Goal: Information Seeking & Learning: Compare options

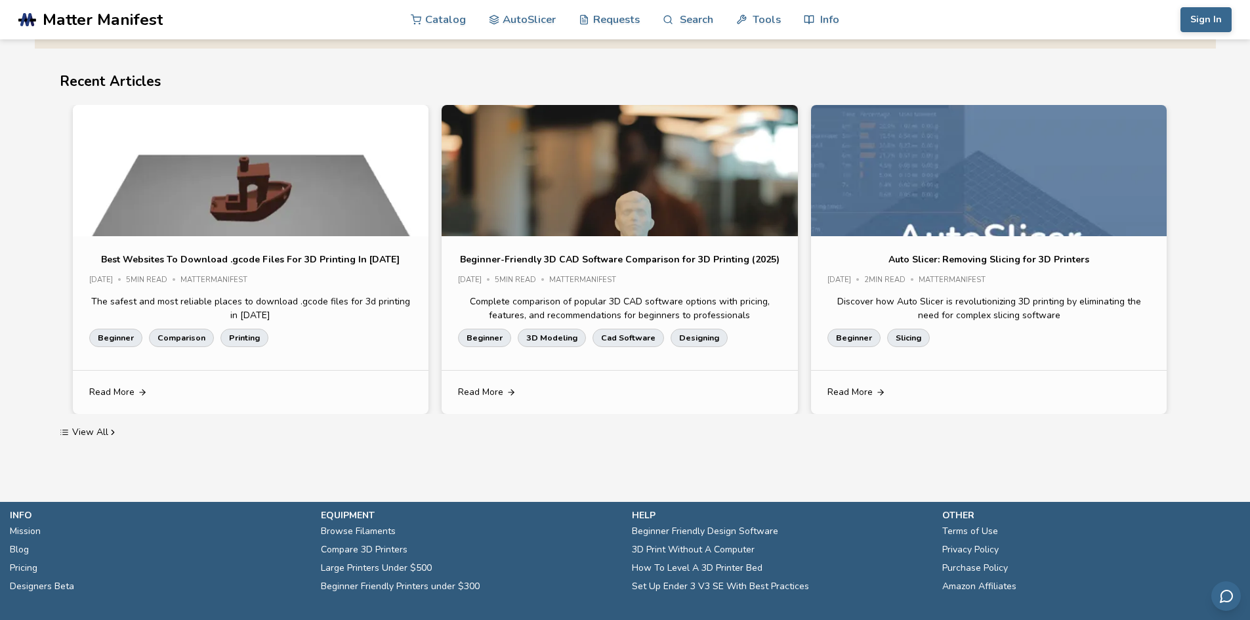
scroll to position [2620, 0]
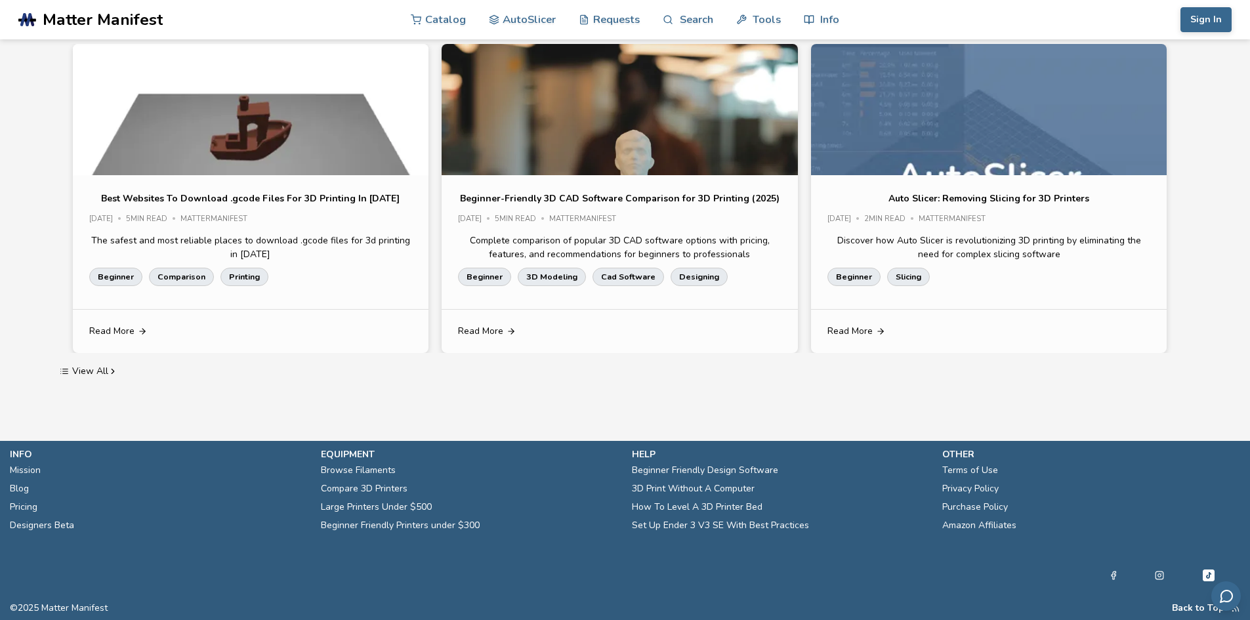
click at [401, 491] on link "Compare 3D Printers" at bounding box center [364, 489] width 87 height 18
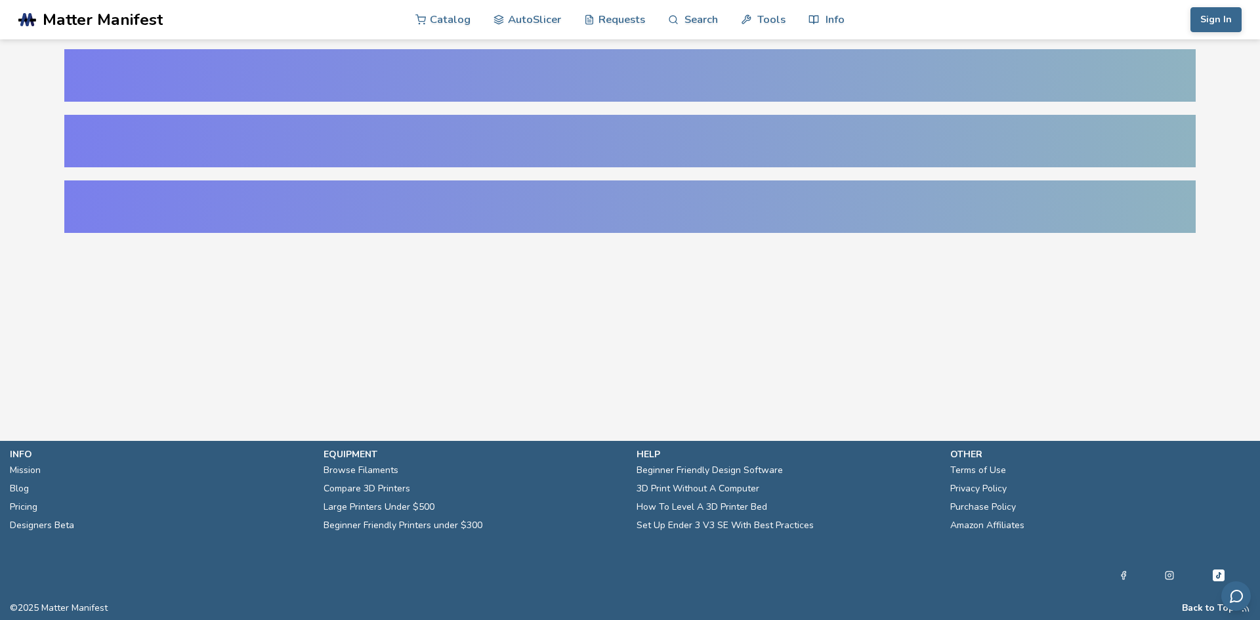
select select "**********"
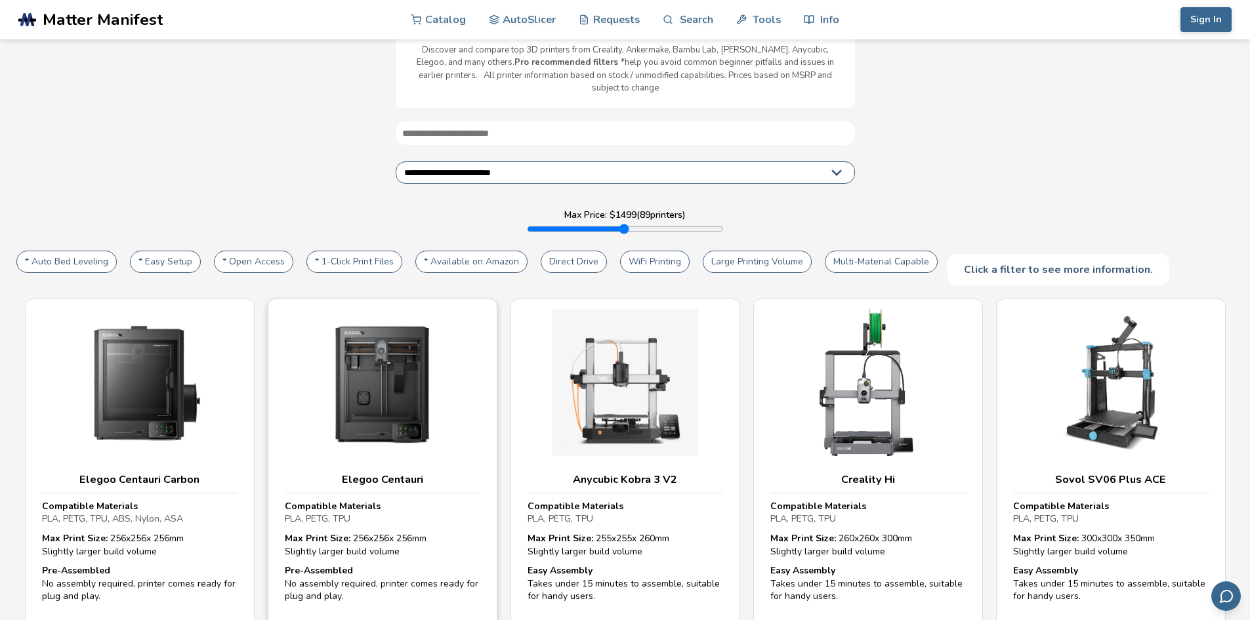
scroll to position [197, 0]
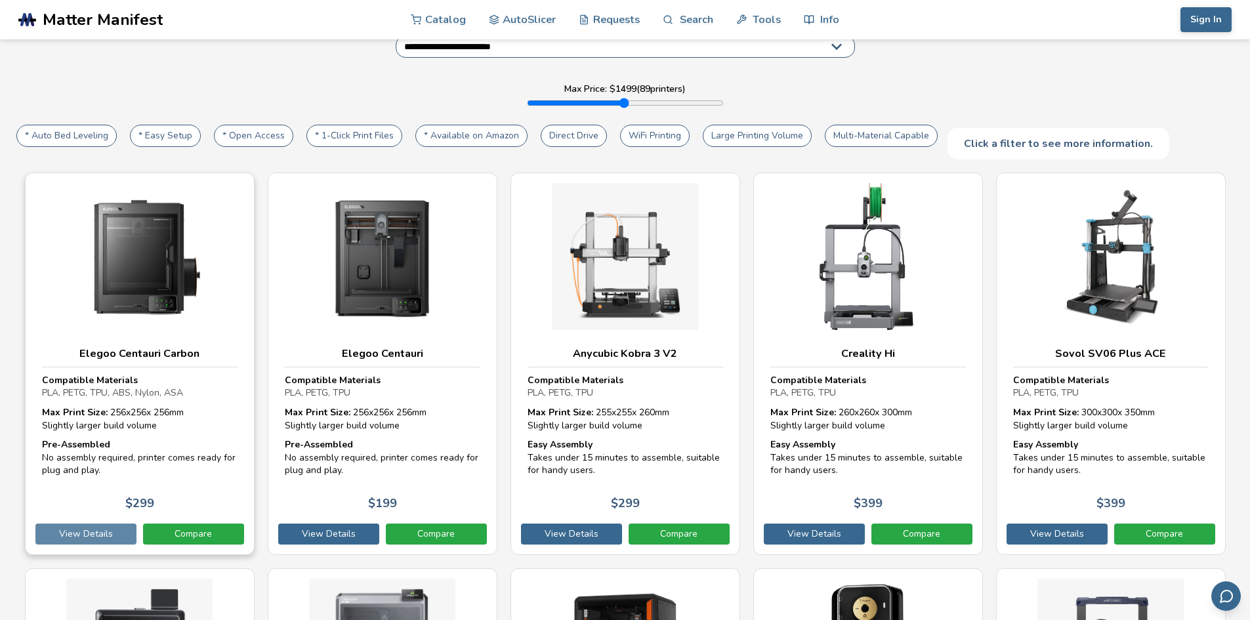
click at [99, 526] on link "View Details" at bounding box center [85, 534] width 101 height 21
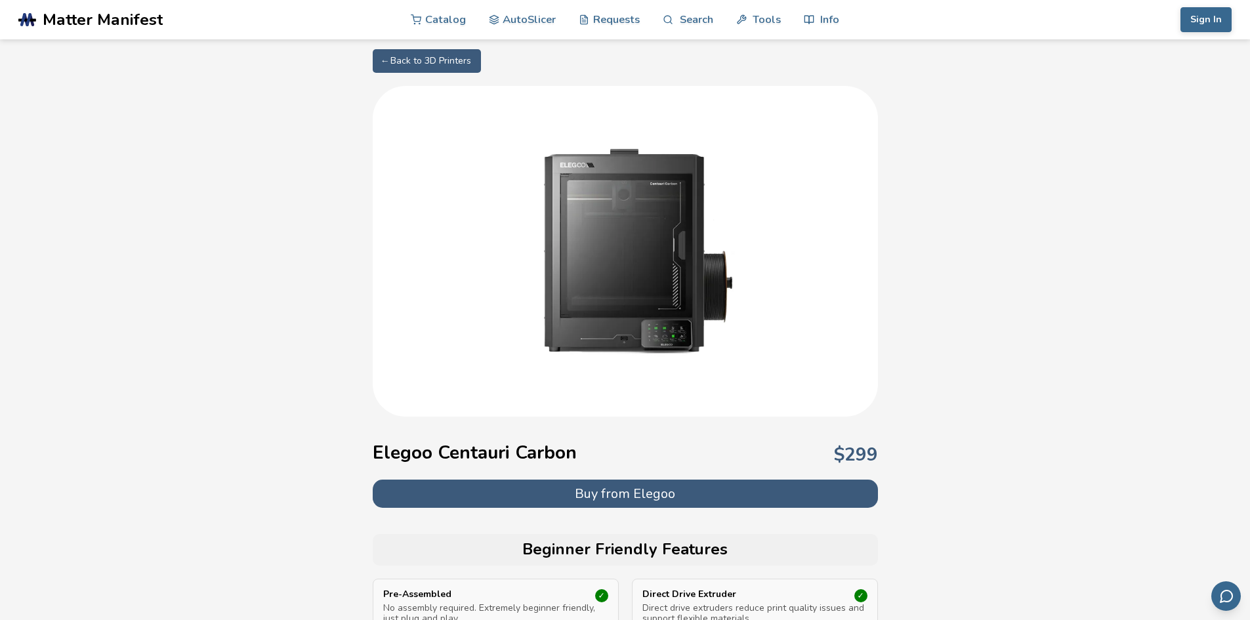
click at [537, 488] on button "Buy from Elegoo" at bounding box center [625, 494] width 505 height 28
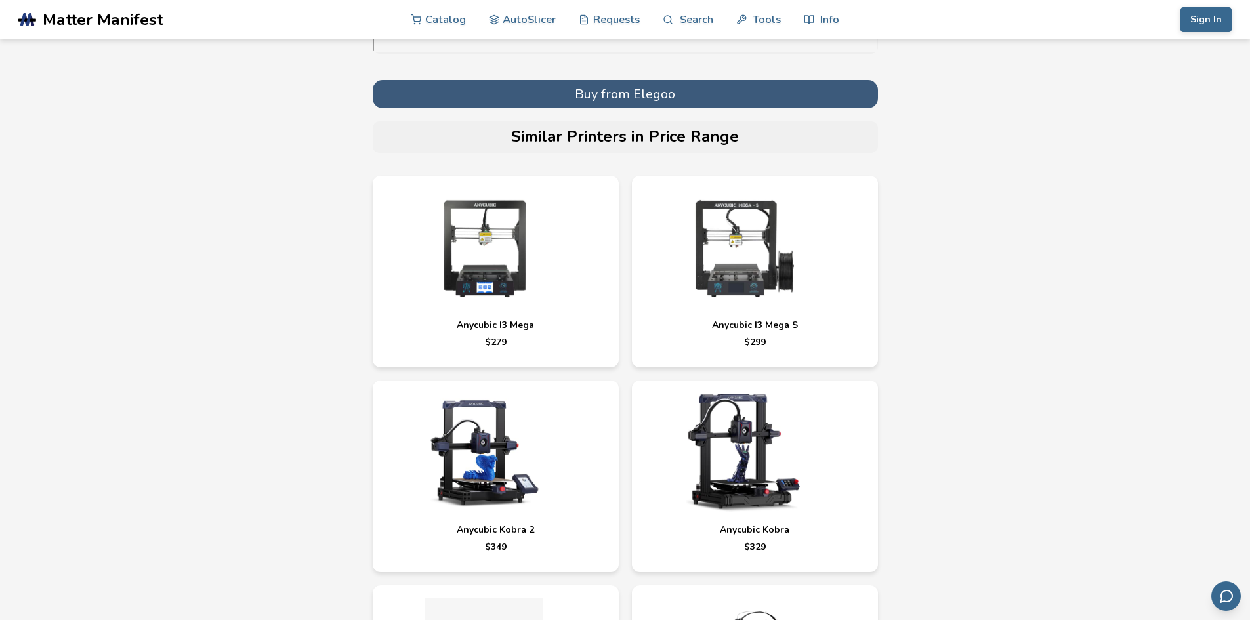
scroll to position [4921, 0]
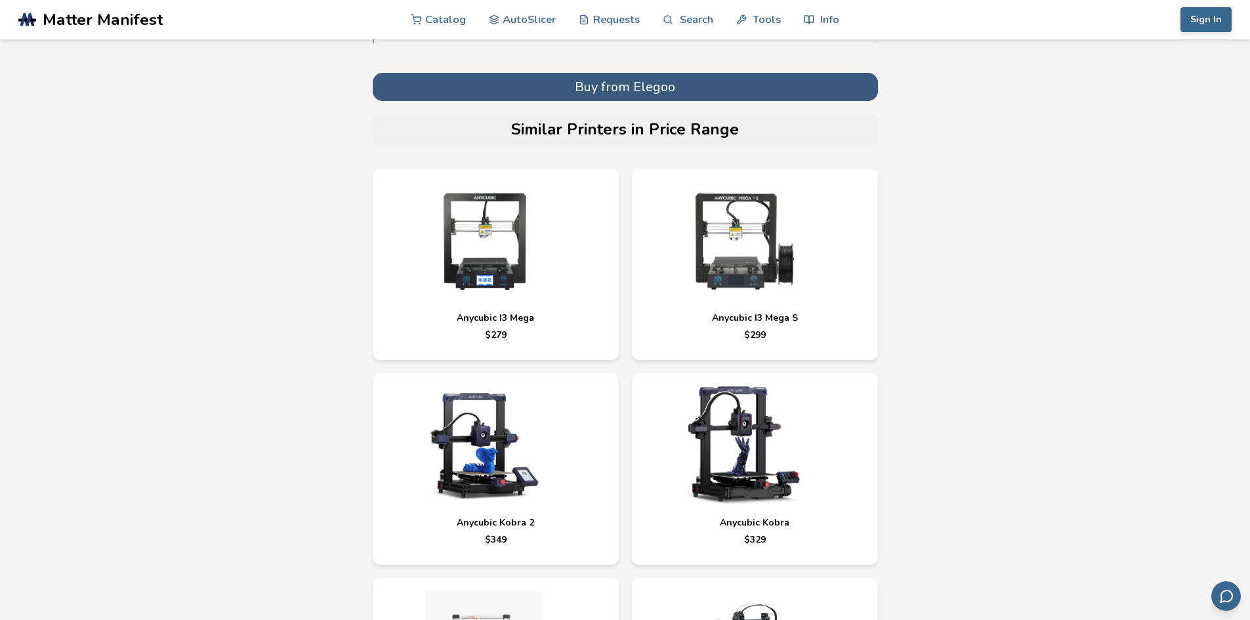
click at [490, 288] on img at bounding box center [484, 241] width 197 height 118
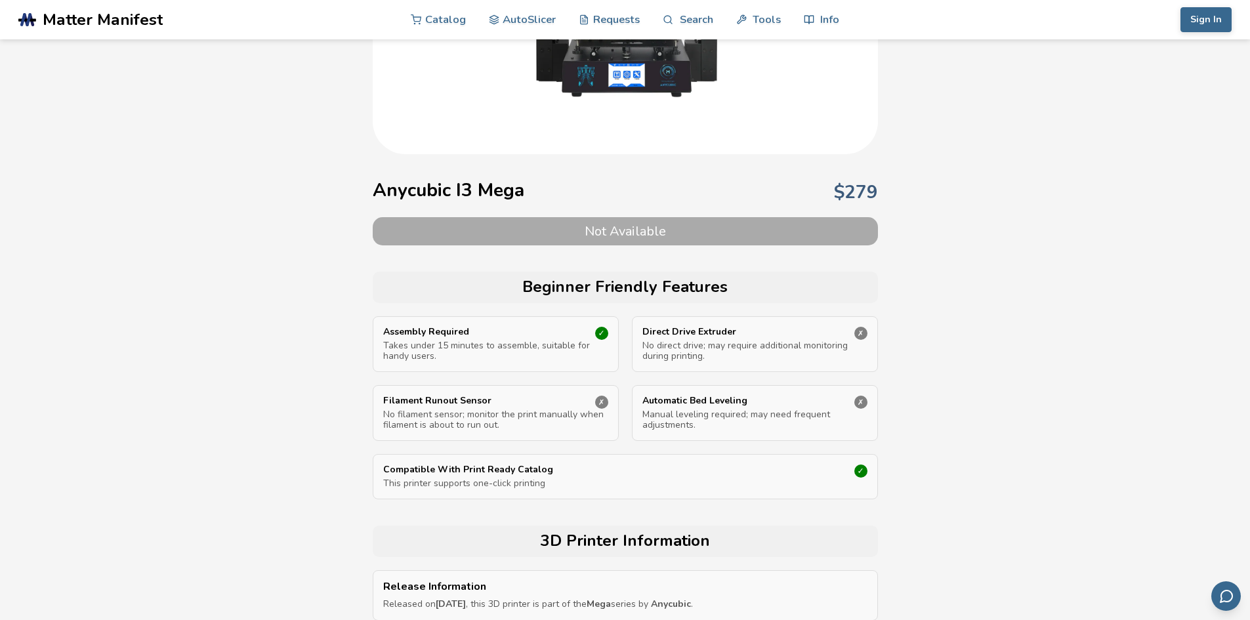
scroll to position [459, 0]
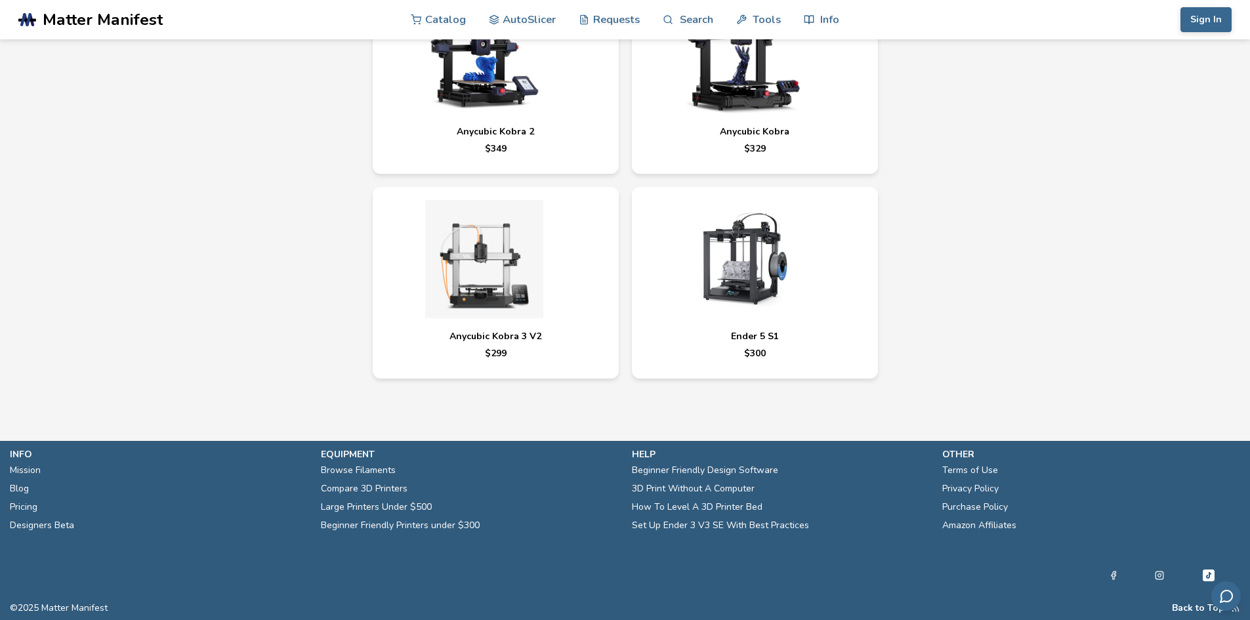
scroll to position [5330, 0]
click at [787, 278] on img at bounding box center [743, 259] width 197 height 118
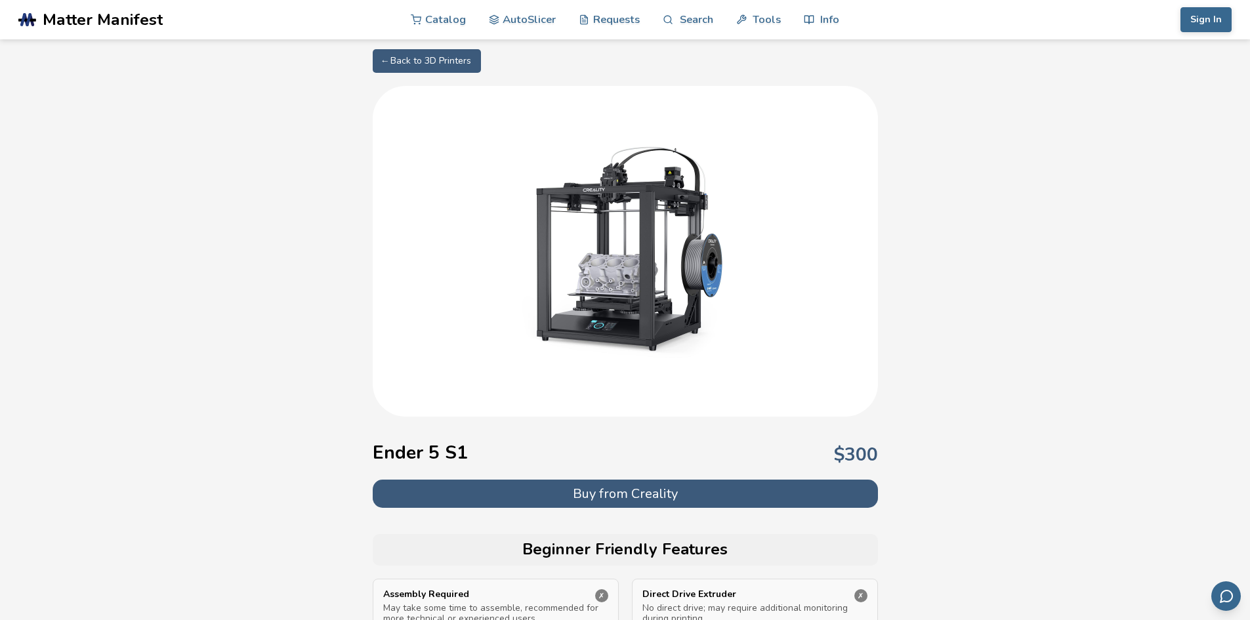
click at [468, 491] on button "Buy from Creality" at bounding box center [625, 494] width 505 height 28
click at [605, 491] on button "Buy from Creality" at bounding box center [625, 494] width 505 height 28
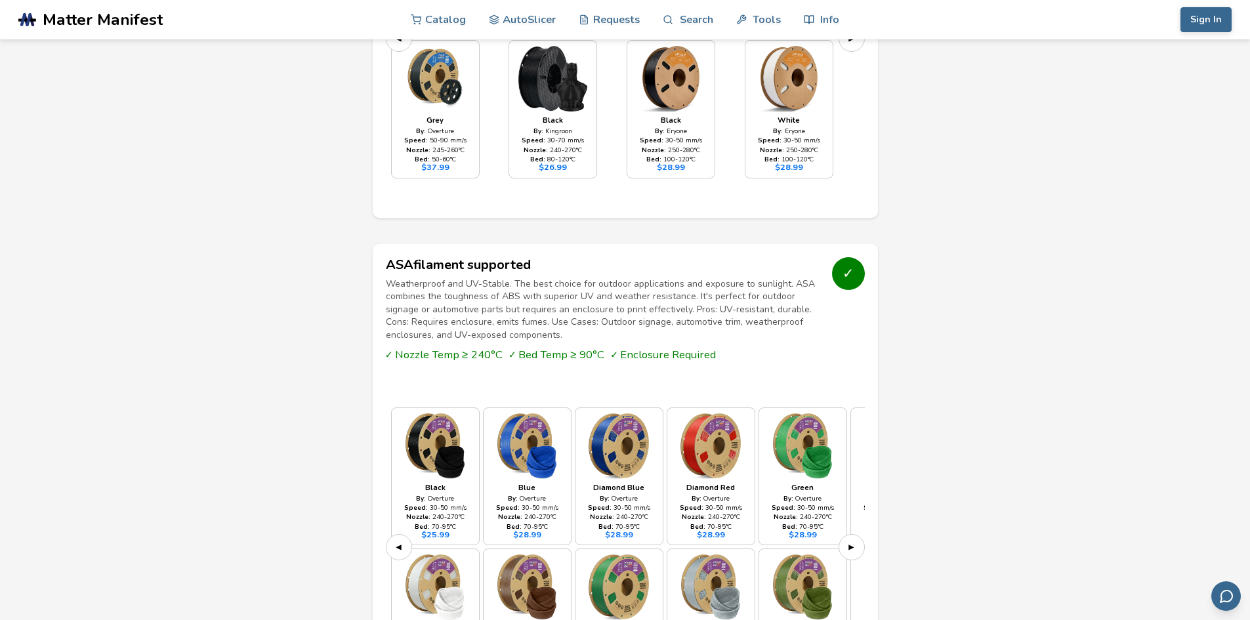
scroll to position [3296, 0]
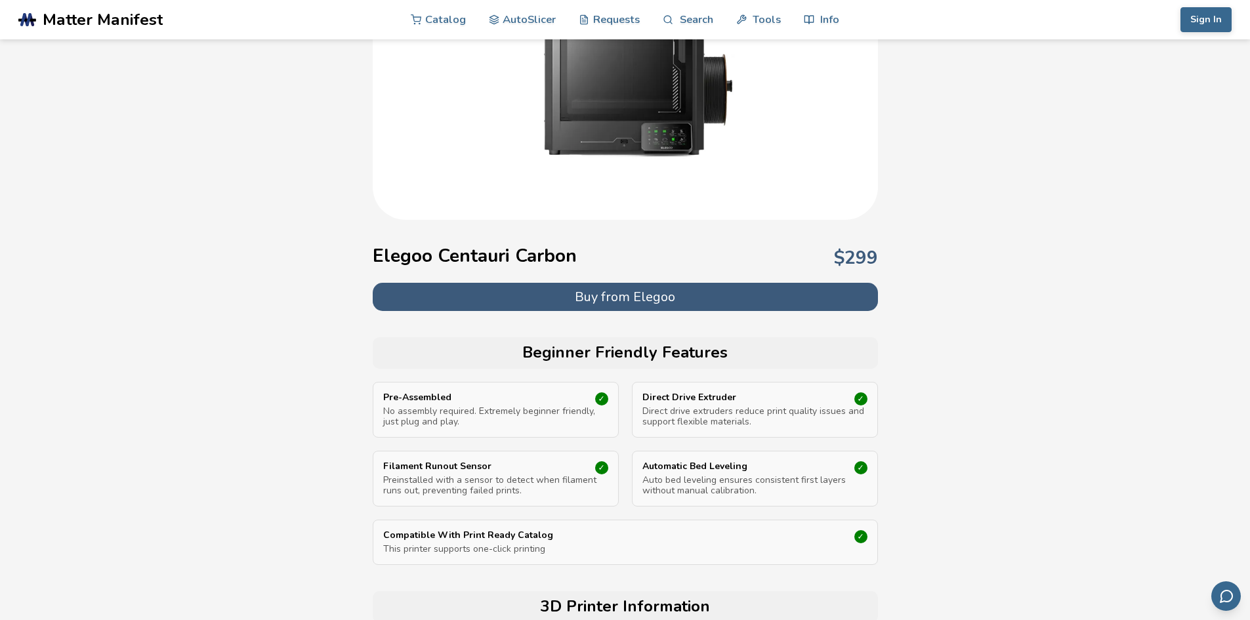
select select "**********"
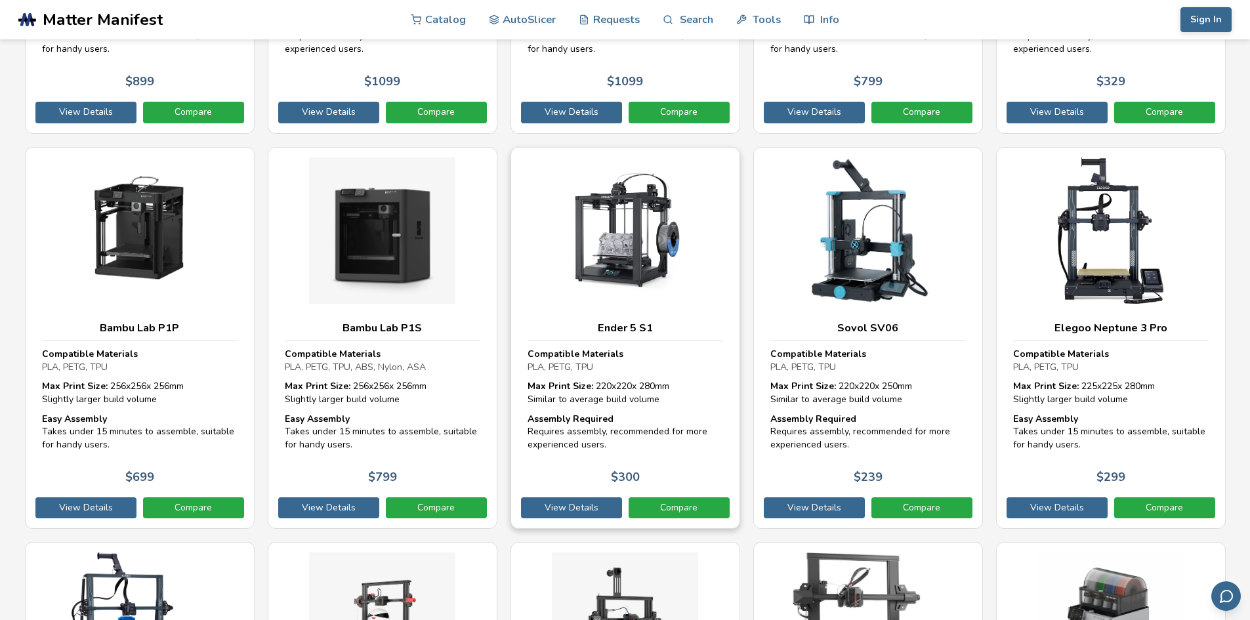
scroll to position [4134, 0]
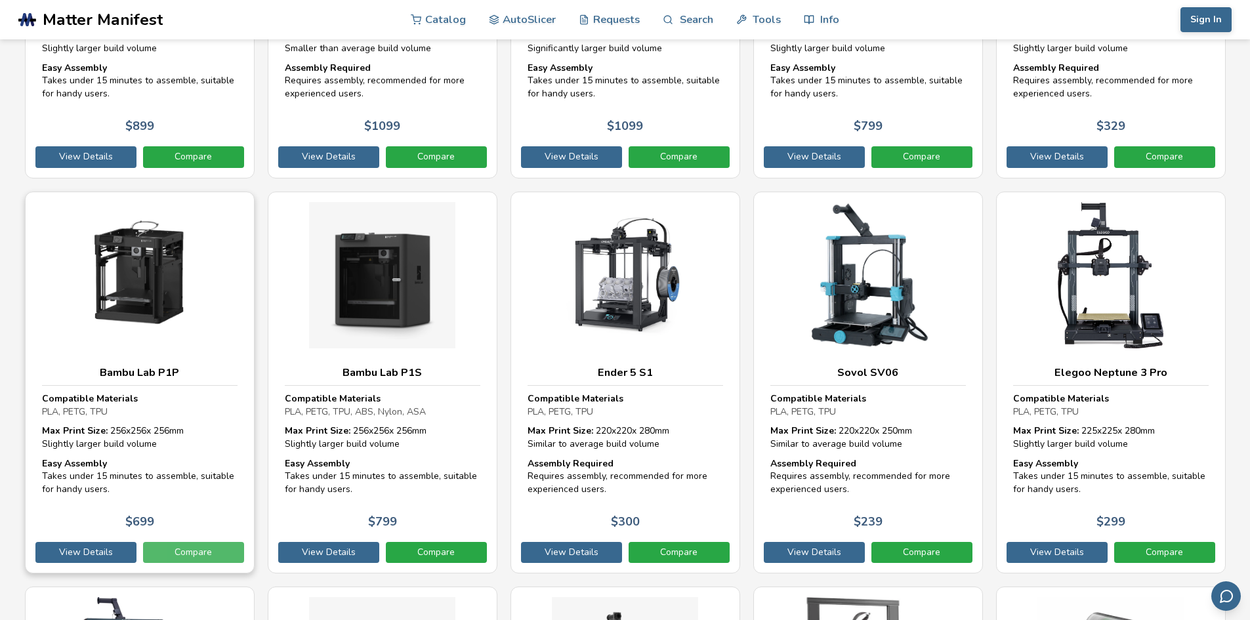
click at [202, 542] on link "Compare" at bounding box center [193, 552] width 101 height 21
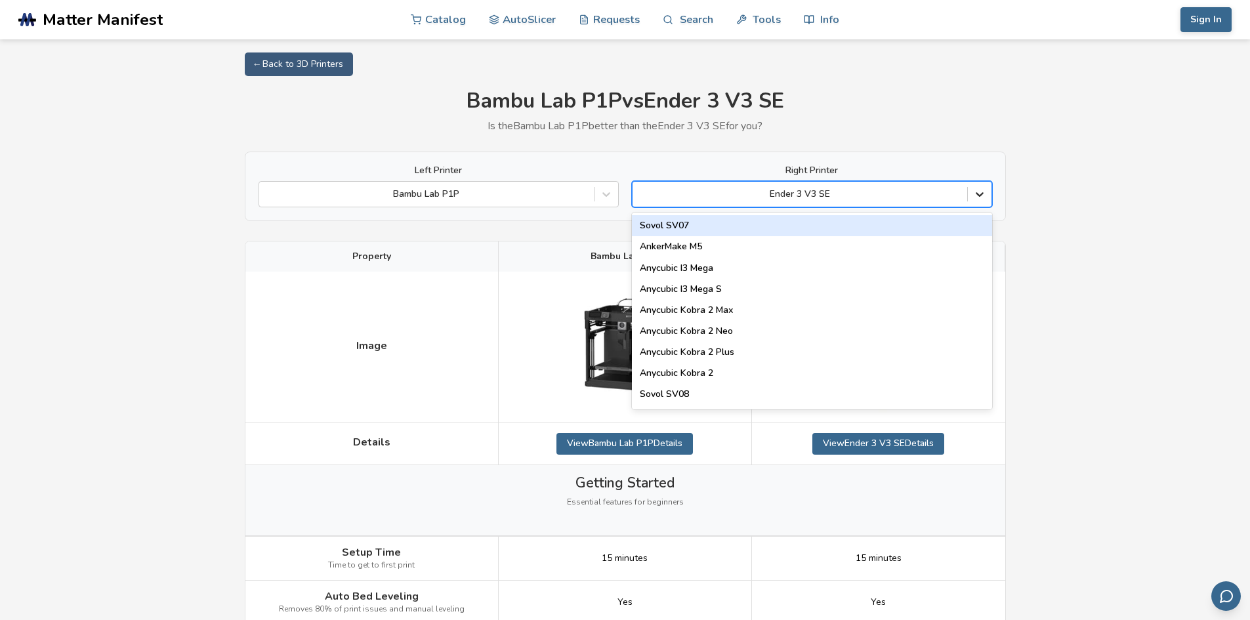
click at [982, 200] on icon at bounding box center [979, 194] width 13 height 13
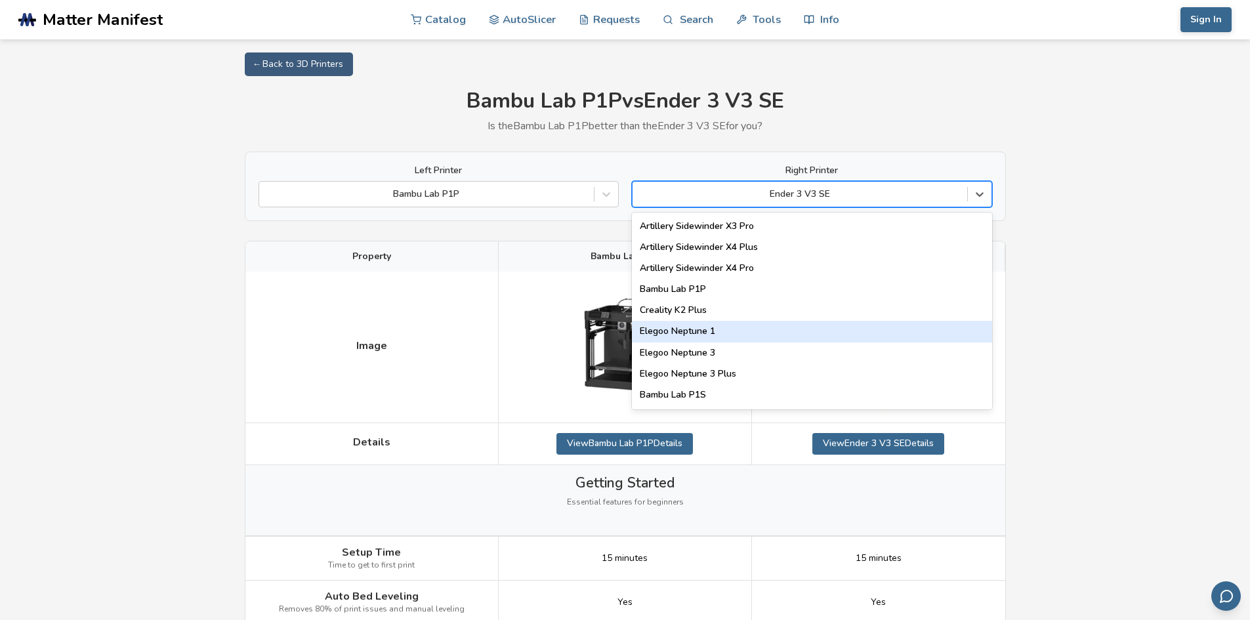
scroll to position [830, 0]
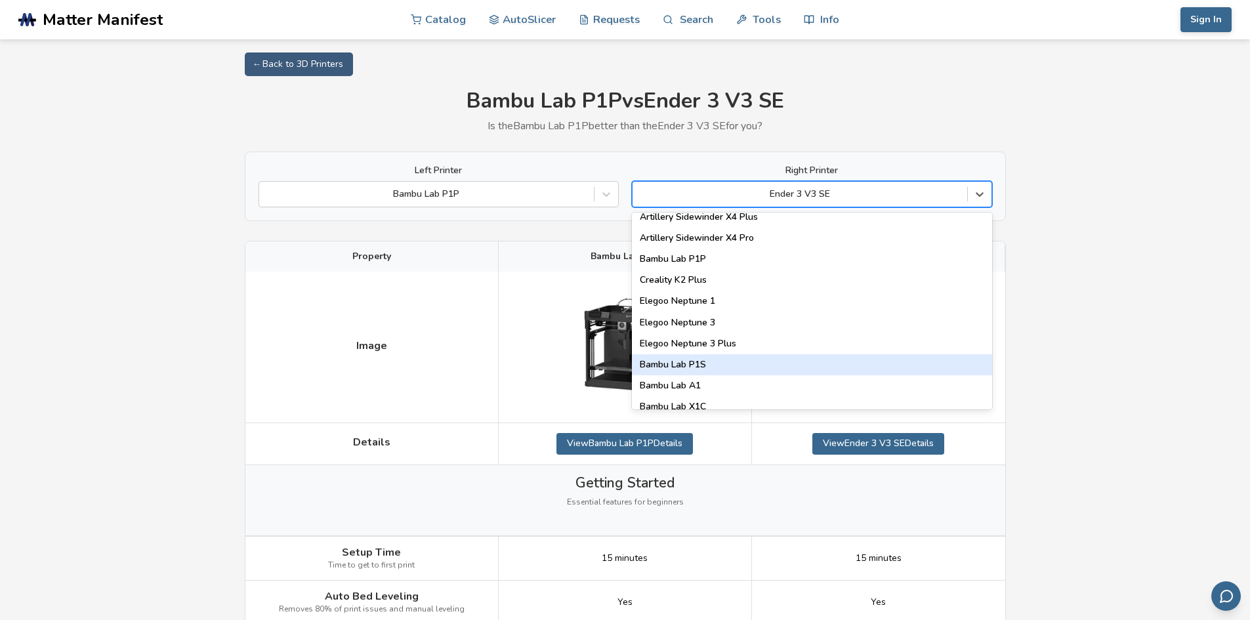
click at [722, 364] on div "Bambu Lab P1S" at bounding box center [812, 364] width 360 height 21
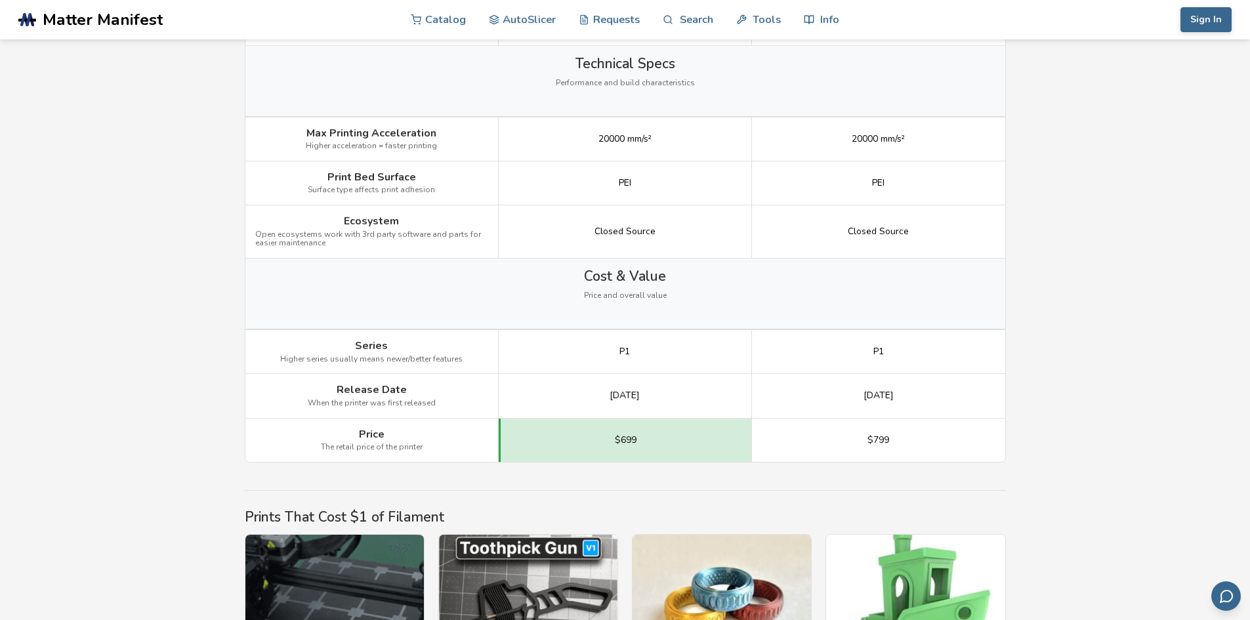
scroll to position [1706, 0]
